Goal: Task Accomplishment & Management: Complete application form

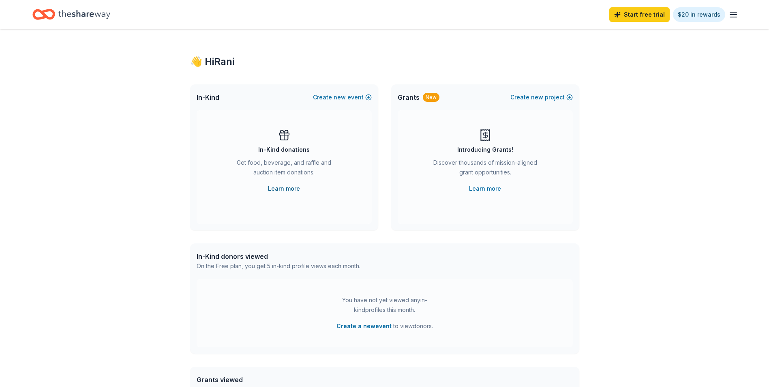
click at [290, 190] on link "Learn more" at bounding box center [284, 189] width 32 height 10
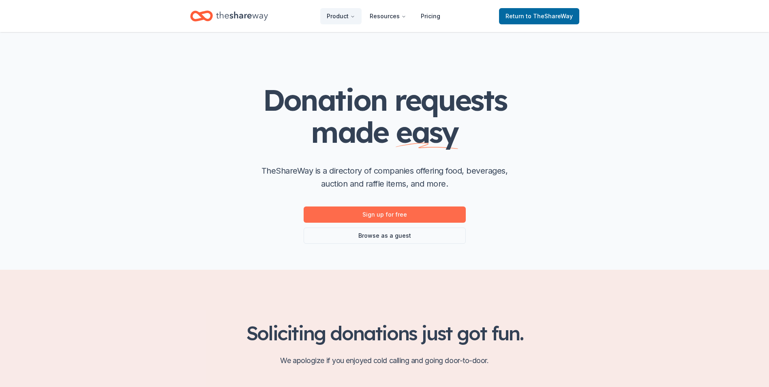
click at [404, 218] on link "Sign up for free" at bounding box center [385, 214] width 162 height 16
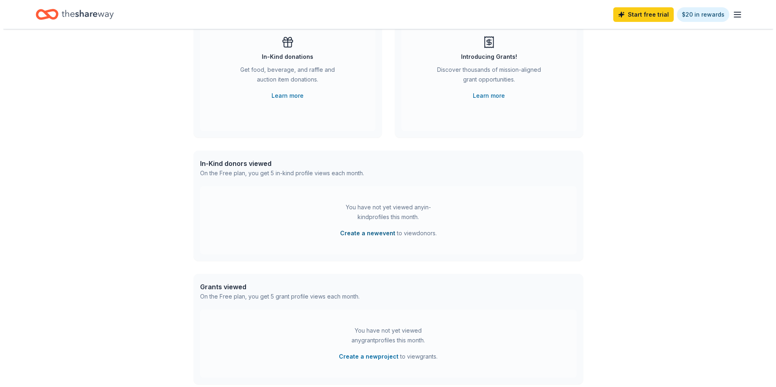
scroll to position [81, 0]
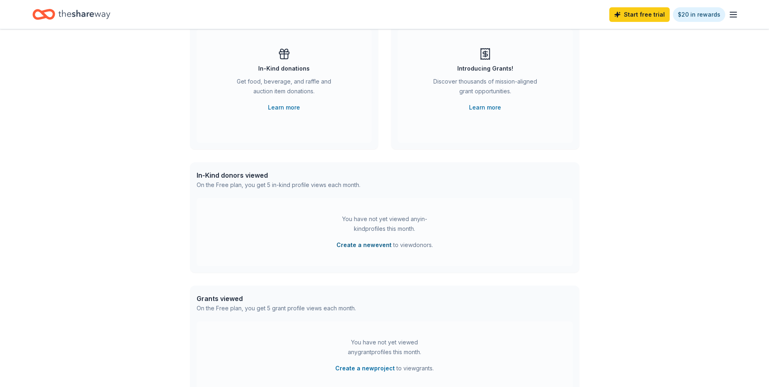
click at [364, 247] on button "Create a new event" at bounding box center [364, 245] width 55 height 10
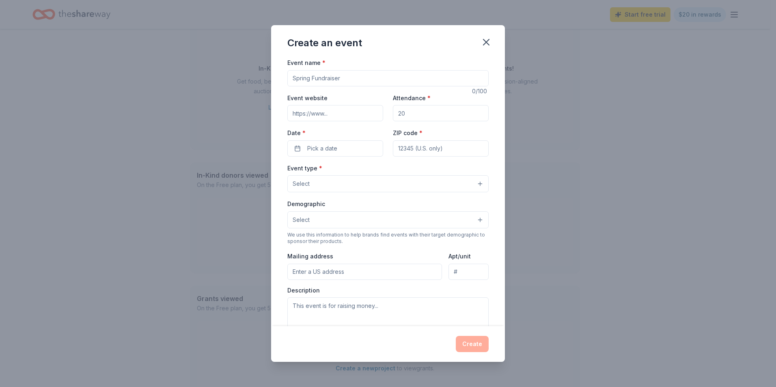
click at [354, 75] on input "Event name *" at bounding box center [387, 78] width 201 height 16
type input "Not So Newlywed Game"
click at [329, 106] on input "Event website" at bounding box center [335, 113] width 96 height 16
paste input "https://sccset.org/"
type input "https://sccset.org/"
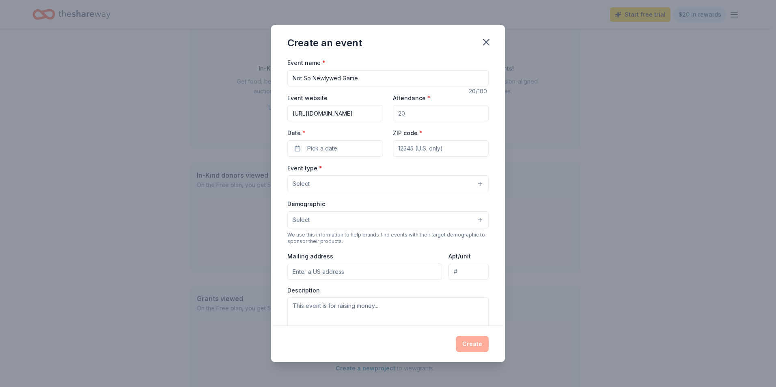
click at [413, 115] on input "Attendance *" at bounding box center [441, 113] width 96 height 16
type input "300"
click at [295, 146] on button "Pick a date" at bounding box center [335, 148] width 96 height 16
click at [377, 172] on button "Go to next month" at bounding box center [377, 169] width 11 height 11
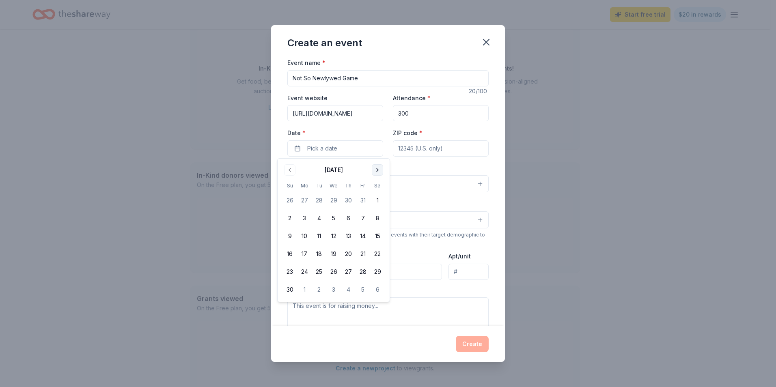
click at [377, 172] on button "Go to next month" at bounding box center [377, 169] width 11 height 11
click at [346, 202] on button "5" at bounding box center [348, 200] width 15 height 15
click at [420, 150] on input "ZIP code *" at bounding box center [441, 148] width 96 height 16
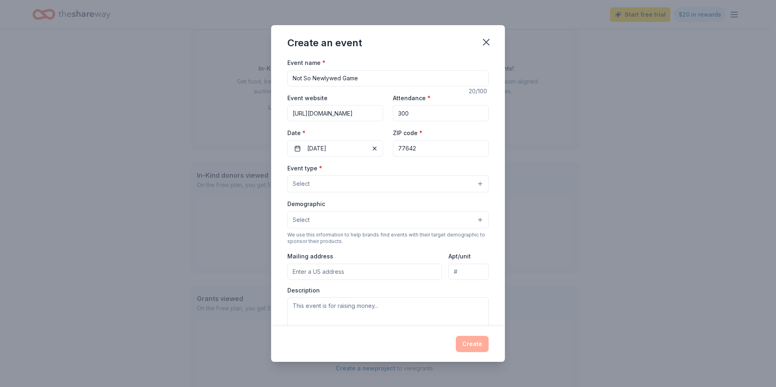
type input "77642"
drag, startPoint x: 296, startPoint y: 165, endPoint x: 300, endPoint y: 178, distance: 13.1
click at [297, 170] on label "Event type *" at bounding box center [304, 168] width 35 height 8
click at [302, 180] on span "Select" at bounding box center [300, 184] width 17 height 10
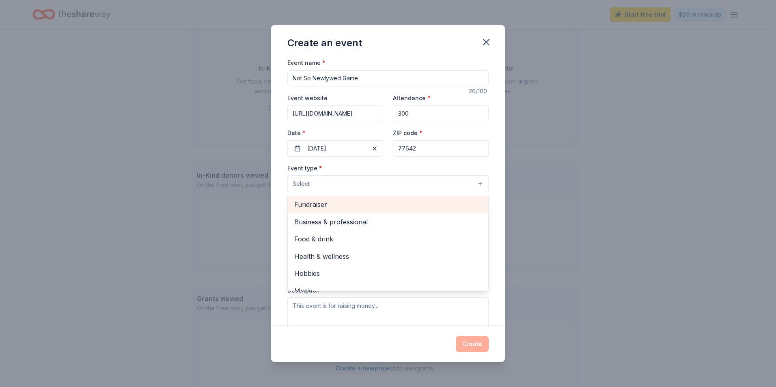
click at [319, 206] on span "Fundraiser" at bounding box center [387, 204] width 187 height 11
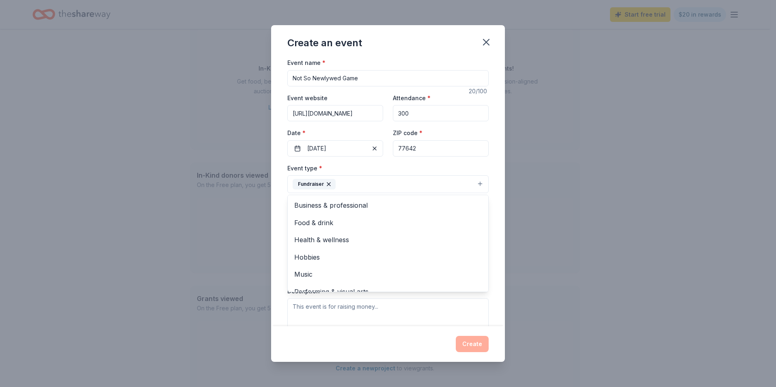
click at [495, 213] on div "Event name * Not So Newlywed Game 20 /100 Event website https://sccset.org/ Att…" at bounding box center [388, 192] width 234 height 269
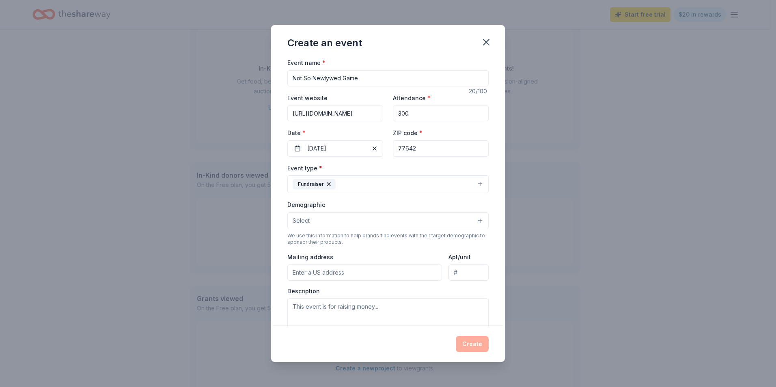
click at [460, 220] on button "Select" at bounding box center [387, 220] width 201 height 17
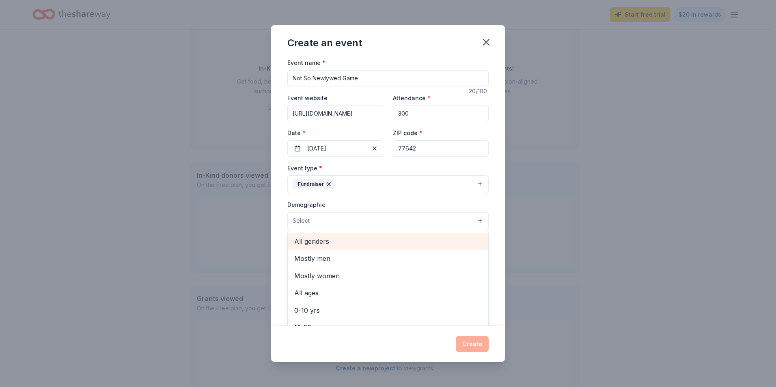
click at [446, 241] on span "All genders" at bounding box center [387, 241] width 187 height 11
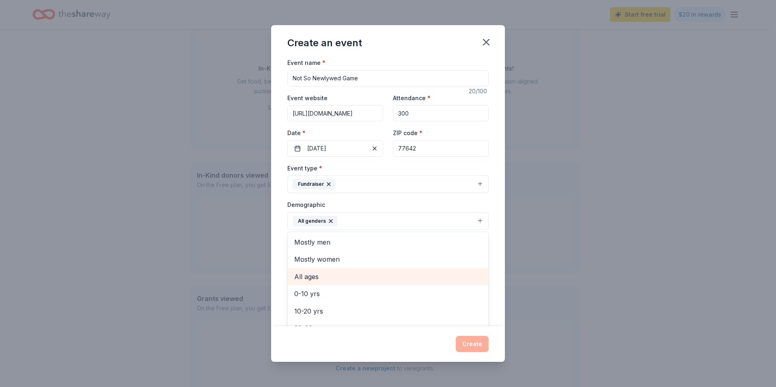
click at [369, 275] on span "All ages" at bounding box center [387, 276] width 187 height 11
click at [492, 240] on div "Event name * Not So Newlywed Game 20 /100 Event website https://sccset.org/ Att…" at bounding box center [388, 192] width 234 height 269
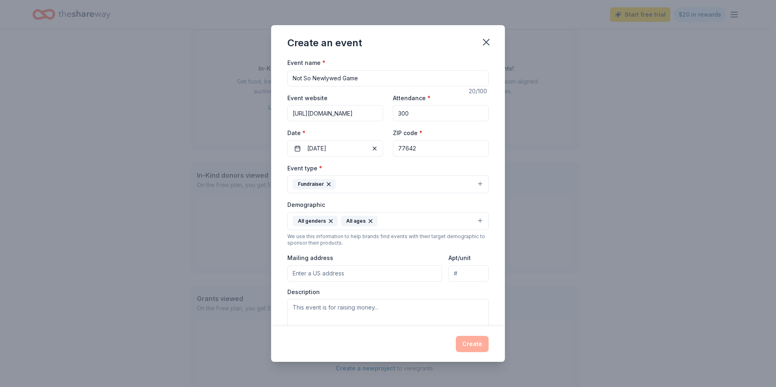
click at [473, 222] on button "All genders All ages" at bounding box center [387, 221] width 201 height 18
click at [366, 217] on div "All ages" at bounding box center [359, 221] width 37 height 11
click at [369, 219] on icon "button" at bounding box center [370, 221] width 6 height 6
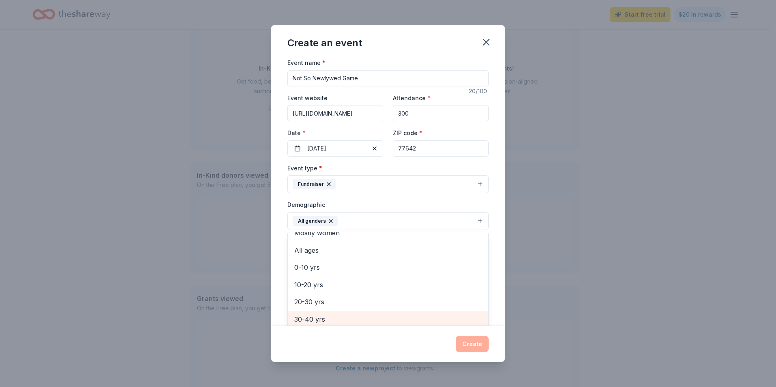
scroll to position [41, 0]
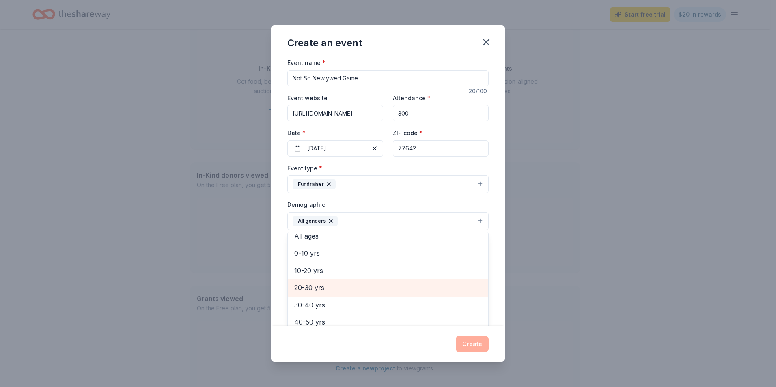
click at [343, 285] on span "20-30 yrs" at bounding box center [387, 287] width 187 height 11
click at [339, 288] on span "30-40 yrs" at bounding box center [387, 287] width 187 height 11
click at [339, 288] on span "40-50 yrs" at bounding box center [387, 287] width 187 height 11
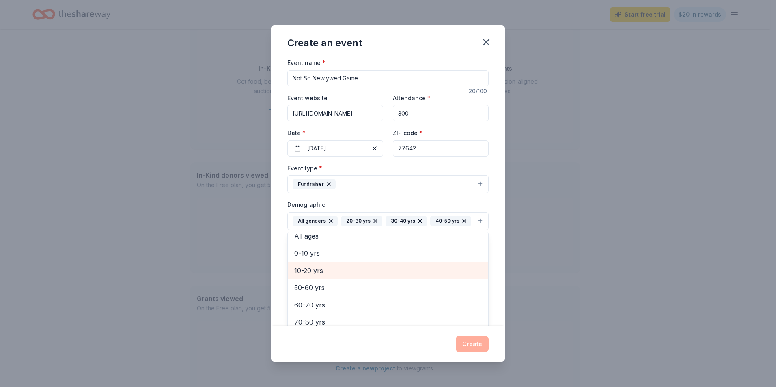
click at [339, 276] on span "10-20 yrs" at bounding box center [387, 270] width 187 height 11
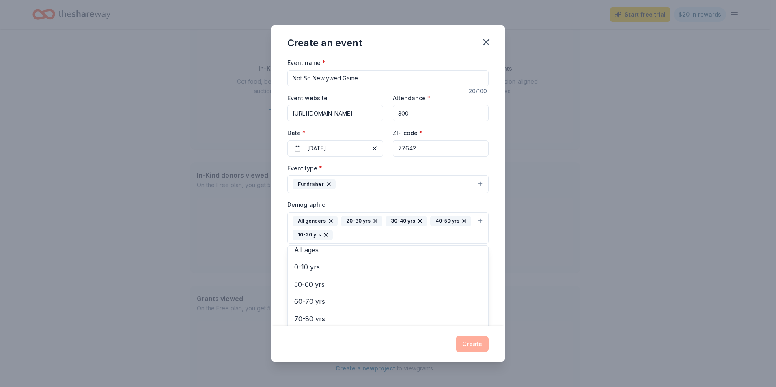
click at [329, 237] on icon "button" at bounding box center [325, 235] width 6 height 6
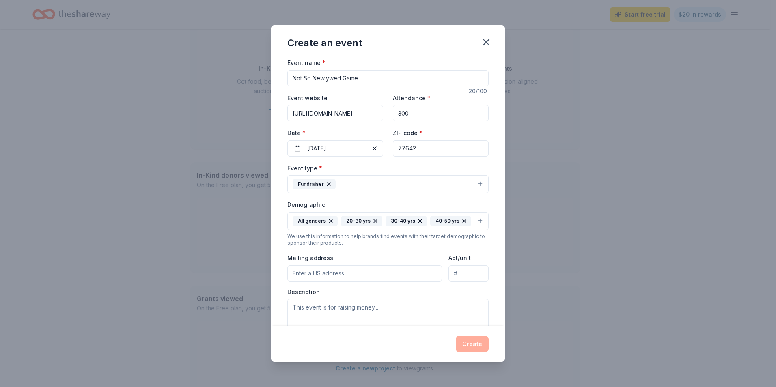
click at [466, 225] on div "All genders 20-30 yrs 30-40 yrs 40-50 yrs" at bounding box center [381, 221] width 178 height 11
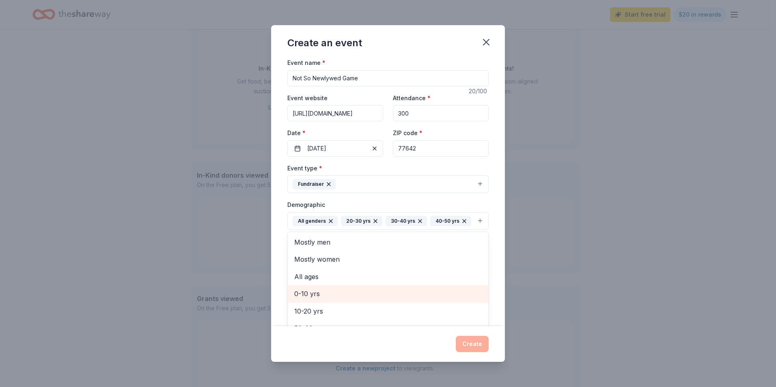
scroll to position [62, 0]
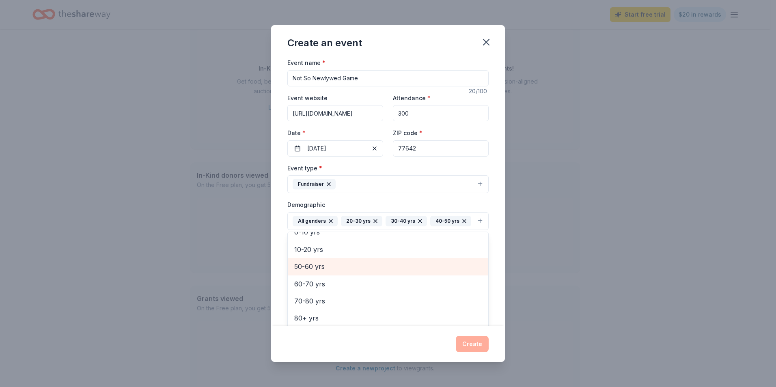
click at [336, 272] on span "50-60 yrs" at bounding box center [387, 266] width 187 height 11
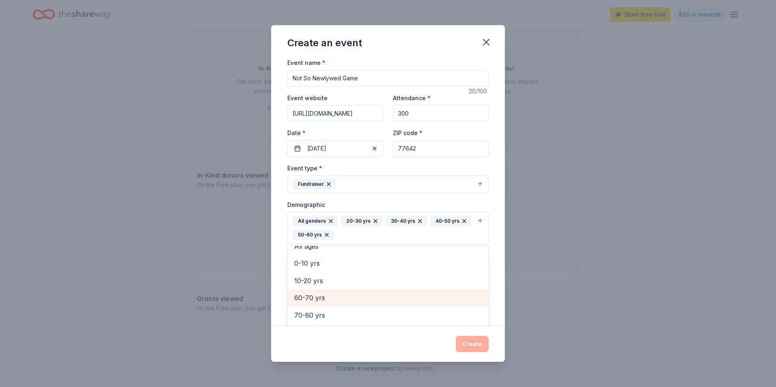
click at [337, 294] on span "60-70 yrs" at bounding box center [387, 297] width 187 height 11
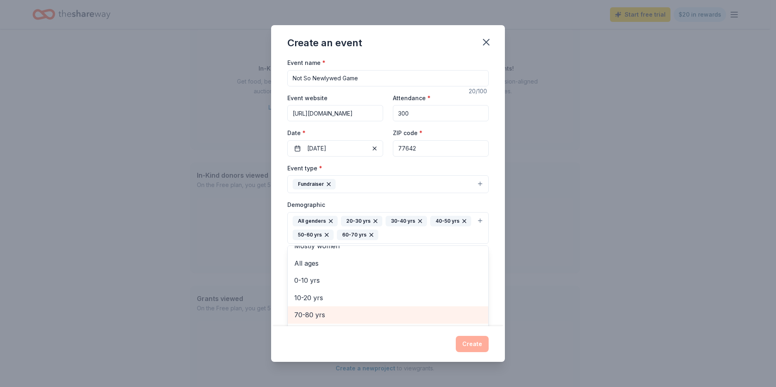
click at [395, 313] on span "70-80 yrs" at bounding box center [387, 314] width 187 height 11
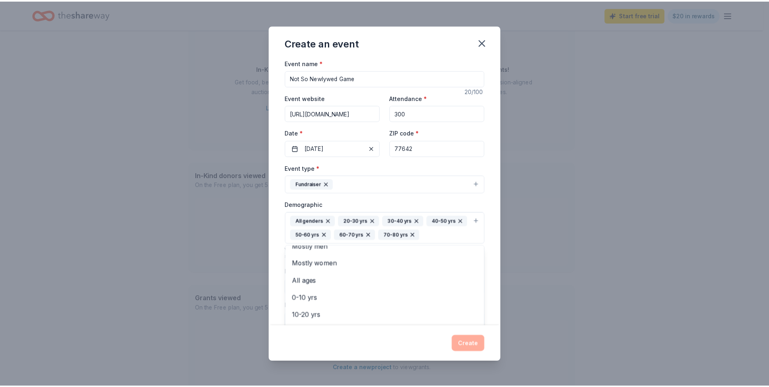
scroll to position [135, 0]
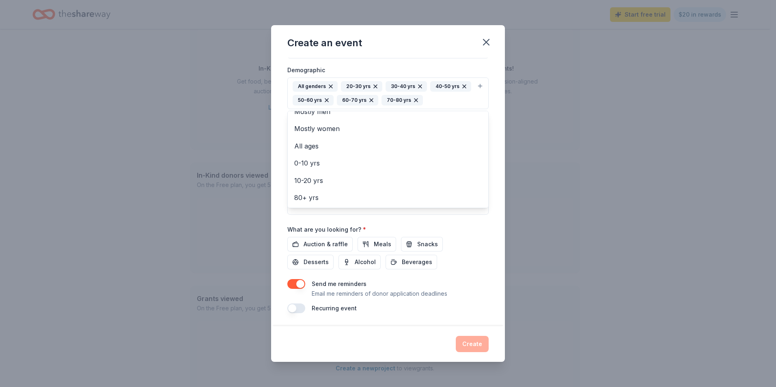
click at [482, 262] on div "Event name * Not So Newlywed Game 20 /100 Event website https://sccset.org/ Att…" at bounding box center [388, 192] width 234 height 269
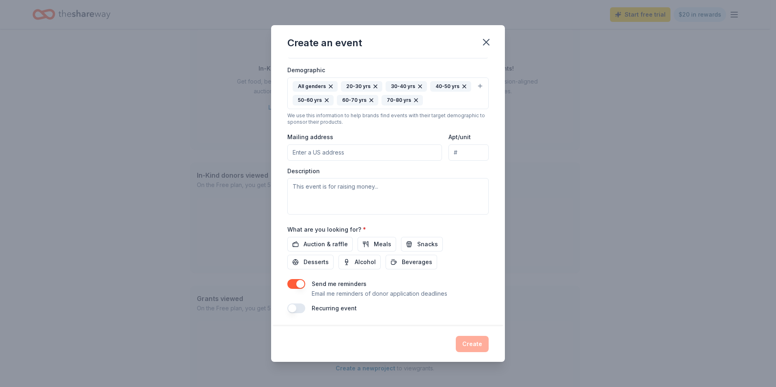
click at [392, 155] on input "Mailing address" at bounding box center [364, 152] width 155 height 16
type input "7980 Anchor Dr"
type input "Bldg, 500"
click at [381, 191] on textarea at bounding box center [387, 196] width 201 height 37
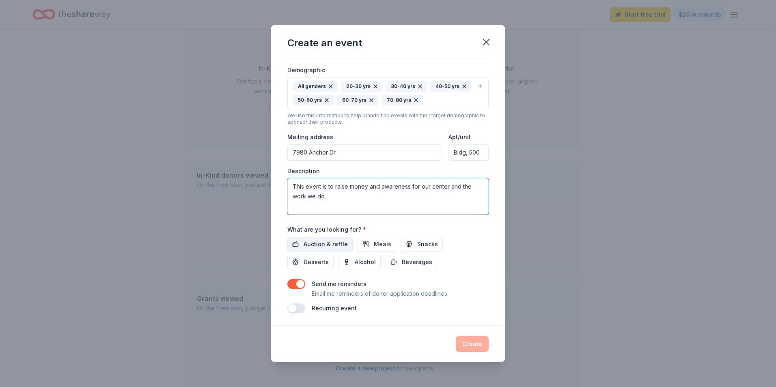
type textarea "This event is to raise money and awareness for our center and the work we do."
click at [322, 244] on span "Auction & raffle" at bounding box center [325, 244] width 44 height 10
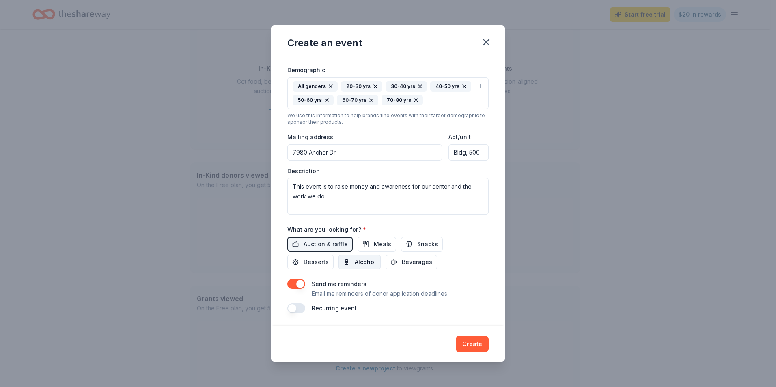
click at [362, 261] on span "Alcohol" at bounding box center [364, 262] width 21 height 10
click at [406, 260] on span "Beverages" at bounding box center [417, 262] width 30 height 10
click at [469, 346] on button "Create" at bounding box center [471, 344] width 33 height 16
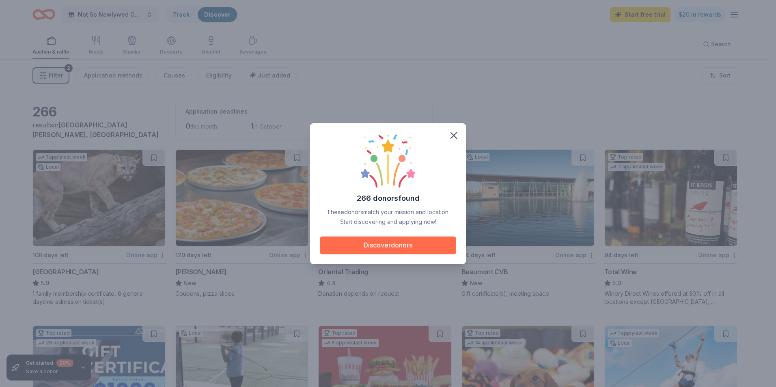
click at [415, 243] on button "Discover donors" at bounding box center [388, 245] width 136 height 18
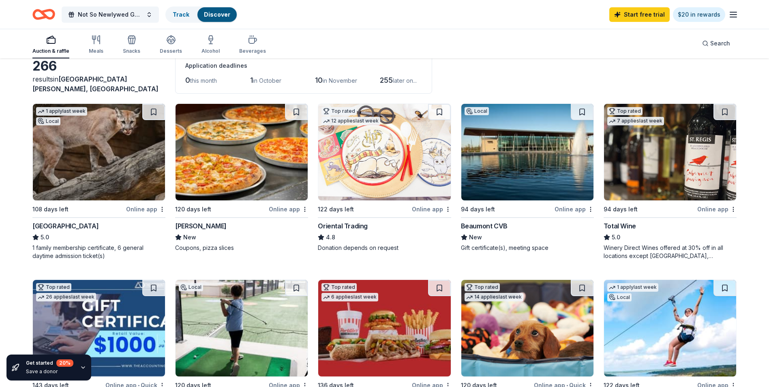
scroll to position [41, 0]
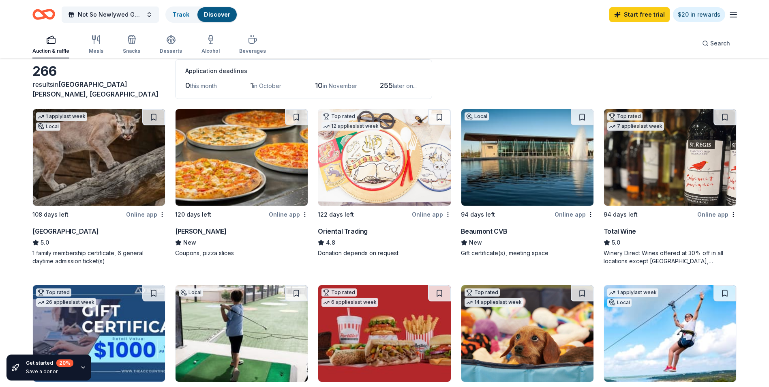
click at [388, 193] on img at bounding box center [384, 157] width 132 height 97
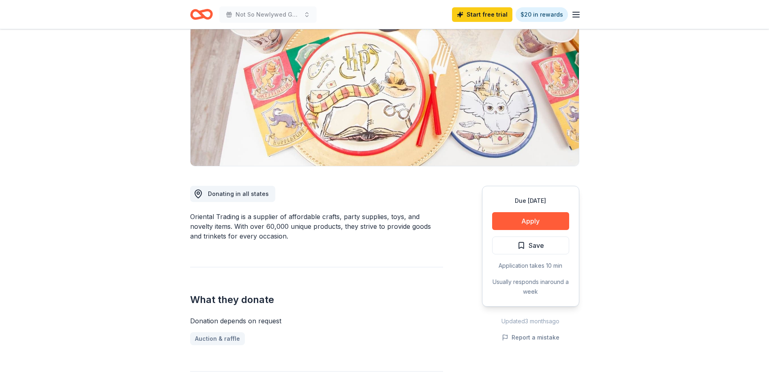
scroll to position [81, 0]
click at [554, 214] on button "Apply" at bounding box center [530, 220] width 77 height 18
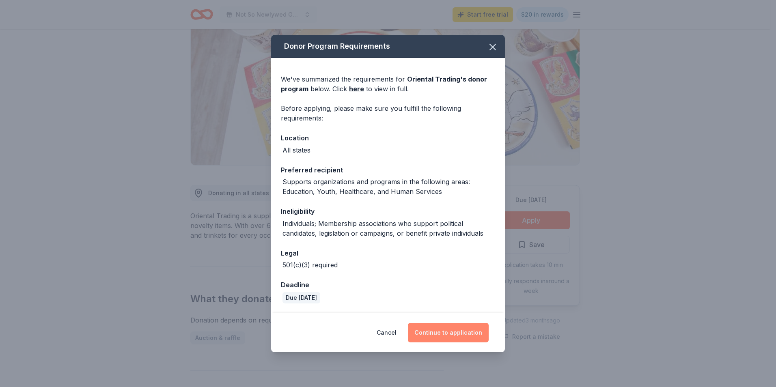
click at [451, 334] on button "Continue to application" at bounding box center [448, 332] width 81 height 19
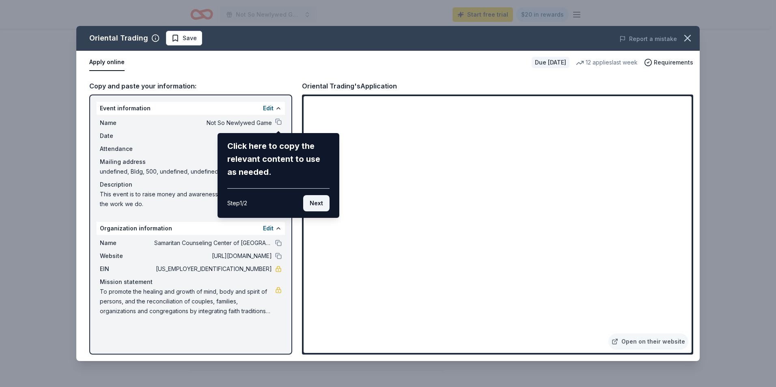
click at [316, 201] on button "Next" at bounding box center [316, 203] width 26 height 16
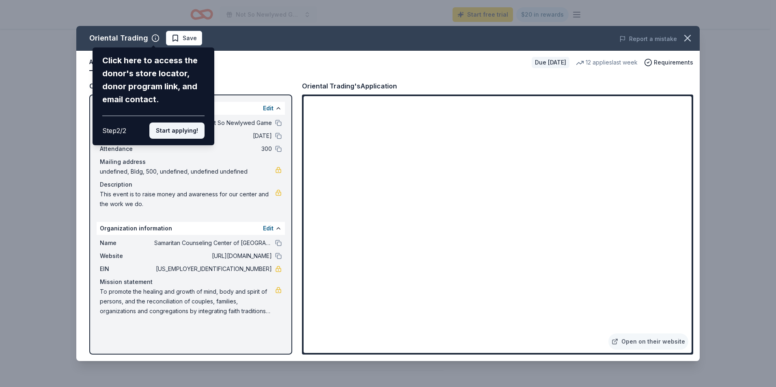
click at [174, 133] on button "Start applying!" at bounding box center [176, 130] width 55 height 16
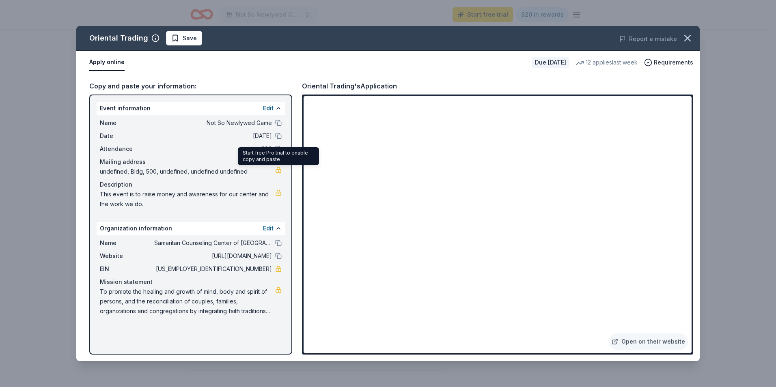
click at [278, 170] on link at bounding box center [278, 170] width 6 height 6
click at [202, 226] on div "Organization information Edit" at bounding box center [191, 228] width 188 height 13
click at [273, 105] on button "Edit" at bounding box center [268, 108] width 11 height 10
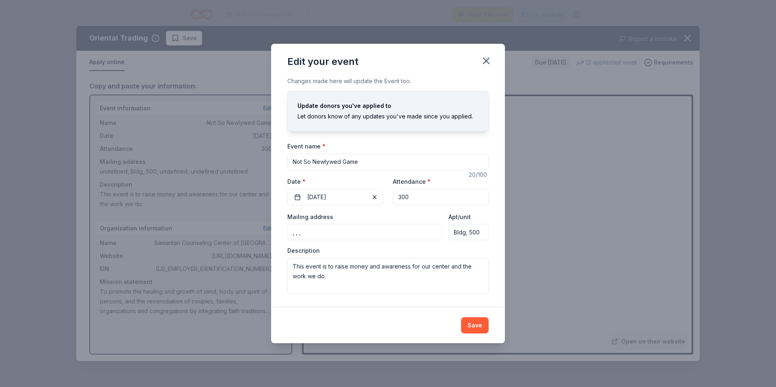
click at [347, 230] on input ", , ," at bounding box center [364, 232] width 155 height 16
drag, startPoint x: 347, startPoint y: 230, endPoint x: 243, endPoint y: 231, distance: 104.2
click at [242, 232] on div "Edit your event Changes made here will update the Event too. Update donors you'…" at bounding box center [388, 193] width 776 height 387
type input "7980 Anchor Dr"
click at [346, 249] on div "Description This event is to raise money and awareness for our center and the w…" at bounding box center [387, 271] width 201 height 48
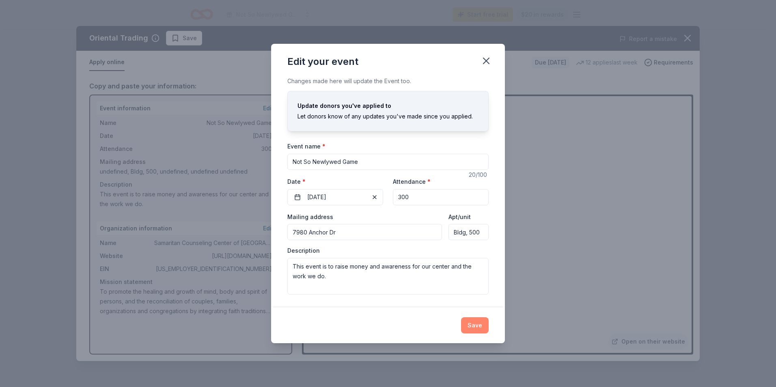
click at [475, 320] on button "Save" at bounding box center [475, 325] width 28 height 16
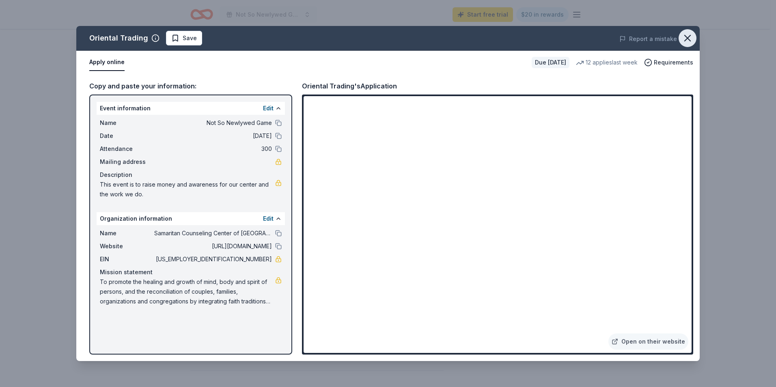
click at [691, 34] on icon "button" at bounding box center [686, 37] width 11 height 11
